Goal: Task Accomplishment & Management: Manage account settings

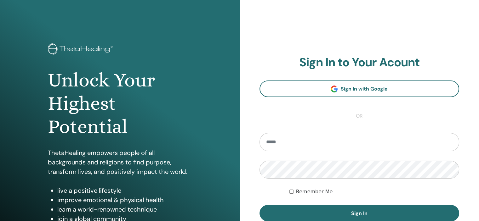
click at [299, 139] on input "email" at bounding box center [359, 142] width 200 height 18
type input "**********"
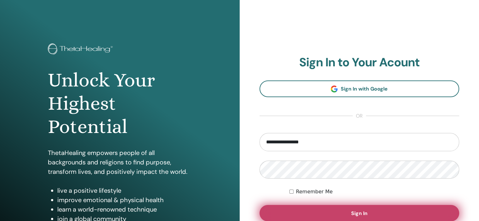
click at [350, 211] on button "Sign In" at bounding box center [359, 213] width 200 height 16
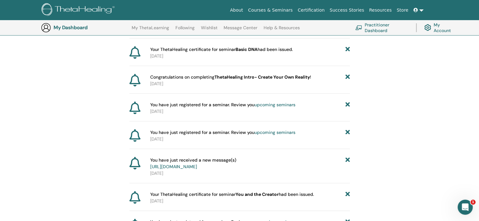
scroll to position [141, 0]
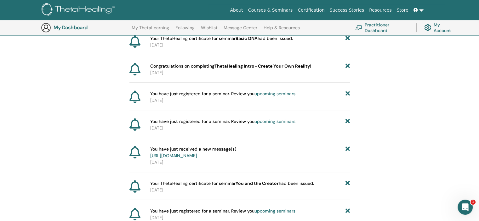
click at [197, 155] on link "[URL][DOMAIN_NAME]" at bounding box center [173, 156] width 47 height 6
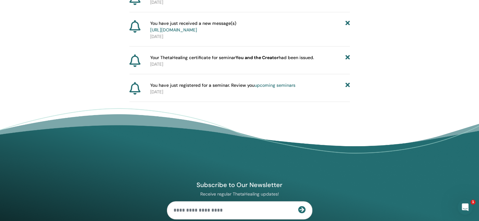
scroll to position [204, 0]
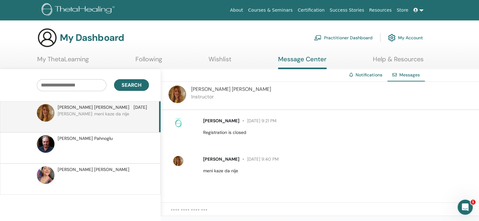
click at [117, 142] on p at bounding box center [103, 151] width 91 height 19
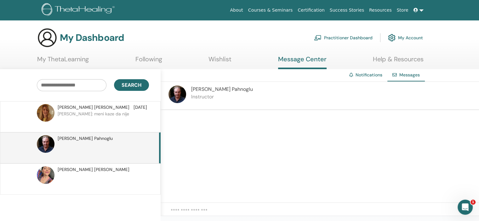
click at [117, 168] on div "Nicole Yasmin" at bounding box center [102, 169] width 89 height 7
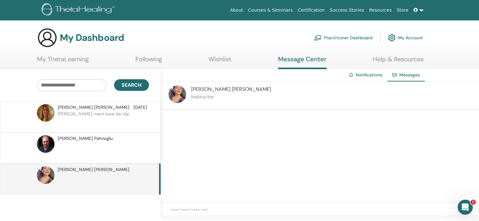
click at [116, 144] on p at bounding box center [103, 151] width 91 height 19
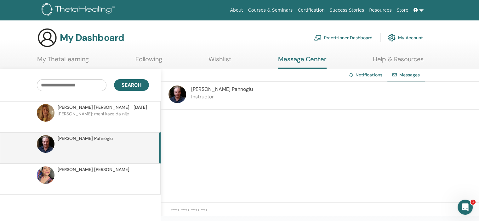
click at [114, 171] on div "Nicole Yasmin" at bounding box center [102, 169] width 89 height 7
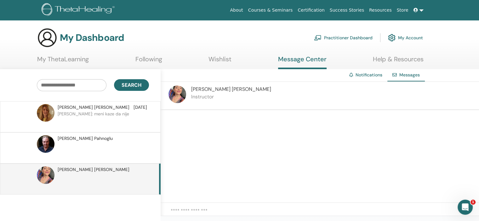
click at [422, 11] on link at bounding box center [418, 10] width 15 height 12
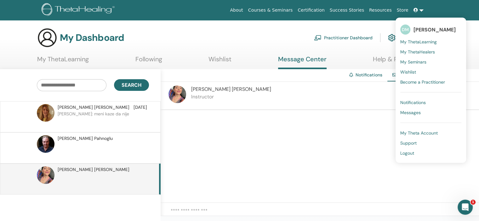
click at [416, 133] on span "My Theta Account" at bounding box center [418, 133] width 37 height 6
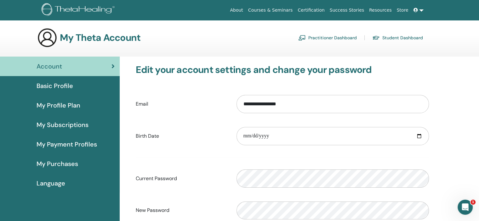
click at [64, 85] on span "Basic Profile" at bounding box center [55, 85] width 37 height 9
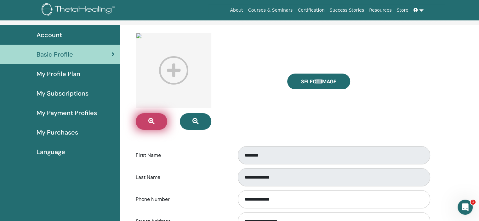
click at [151, 125] on span "button" at bounding box center [151, 121] width 6 height 7
click at [145, 120] on button "button" at bounding box center [151, 121] width 31 height 17
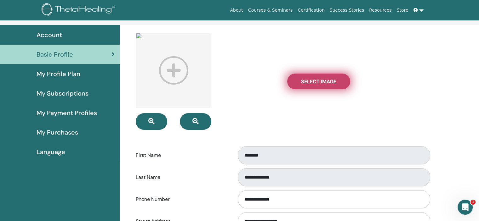
click at [323, 83] on span "Select Image" at bounding box center [318, 81] width 35 height 7
click at [323, 83] on input "Select Image" at bounding box center [318, 81] width 8 height 4
type input "**********"
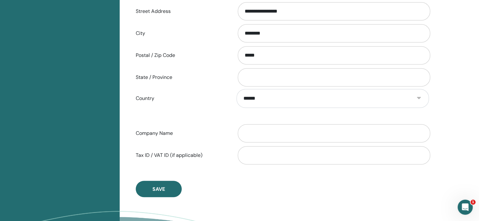
scroll to position [266, 0]
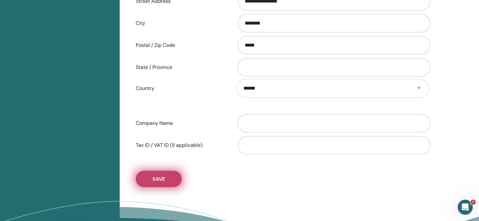
click at [159, 176] on span "Save" at bounding box center [158, 179] width 13 height 7
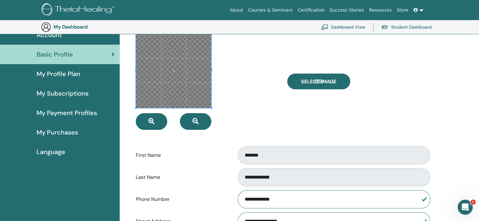
scroll to position [0, 0]
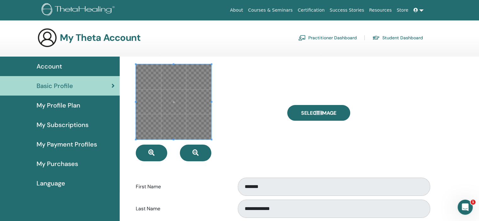
click at [50, 105] on span "My Profile Plan" at bounding box center [59, 105] width 44 height 9
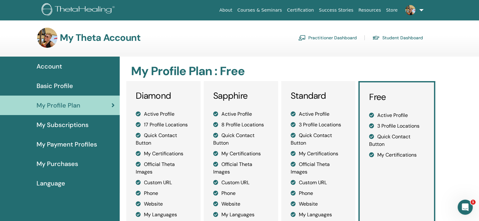
click at [50, 66] on span "Account" at bounding box center [49, 66] width 25 height 9
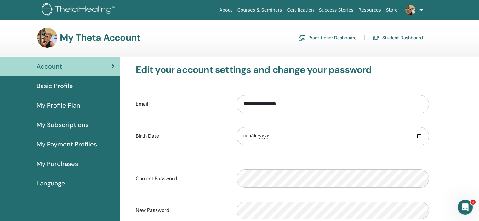
click at [42, 80] on link "Basic Profile" at bounding box center [60, 86] width 120 height 20
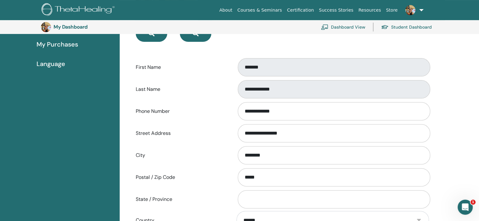
scroll to position [77, 0]
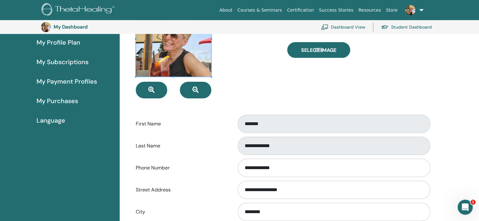
click at [69, 42] on span "My Profile Plan" at bounding box center [59, 42] width 44 height 9
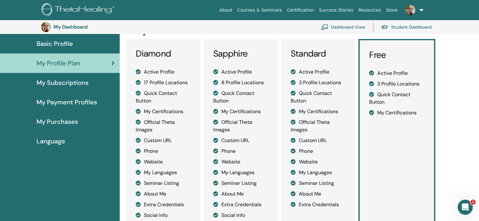
scroll to position [45, 0]
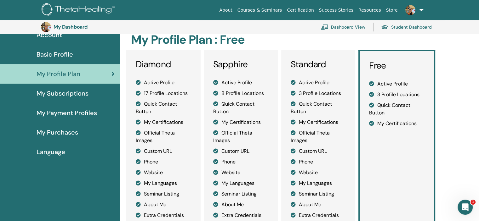
click at [59, 55] on span "Basic Profile" at bounding box center [55, 54] width 37 height 9
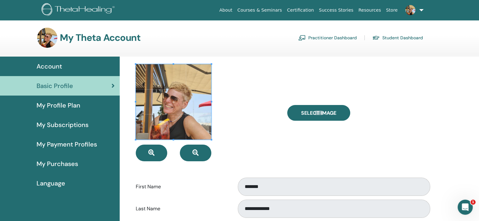
click at [78, 124] on span "My Subscriptions" at bounding box center [63, 124] width 52 height 9
